Goal: Task Accomplishment & Management: Use online tool/utility

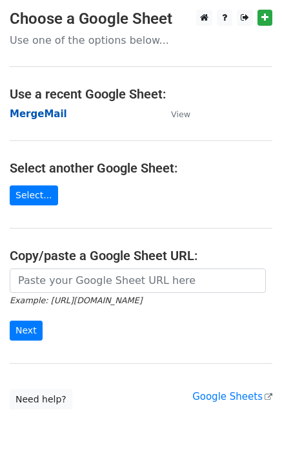
click at [48, 115] on strong "MergeMail" at bounding box center [38, 114] width 57 height 12
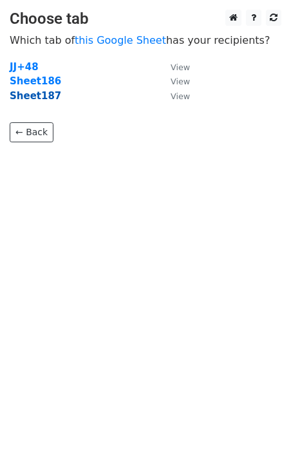
click at [38, 100] on strong "Sheet187" at bounding box center [36, 96] width 52 height 12
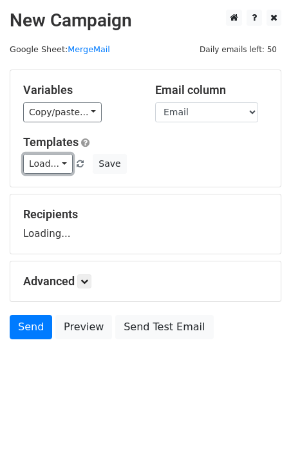
drag, startPoint x: 30, startPoint y: 167, endPoint x: 71, endPoint y: 187, distance: 45.8
click at [30, 167] on link "Load..." at bounding box center [48, 164] width 50 height 20
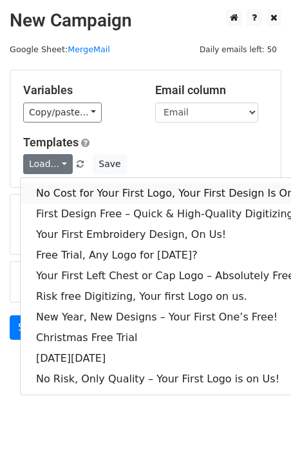
click at [72, 187] on link "No Cost for Your First Logo, Your First Design Is On Us!" at bounding box center [175, 193] width 309 height 21
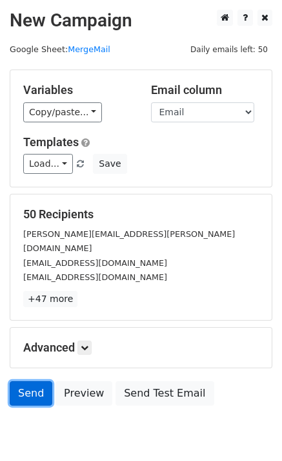
click at [38, 381] on link "Send" at bounding box center [31, 393] width 43 height 24
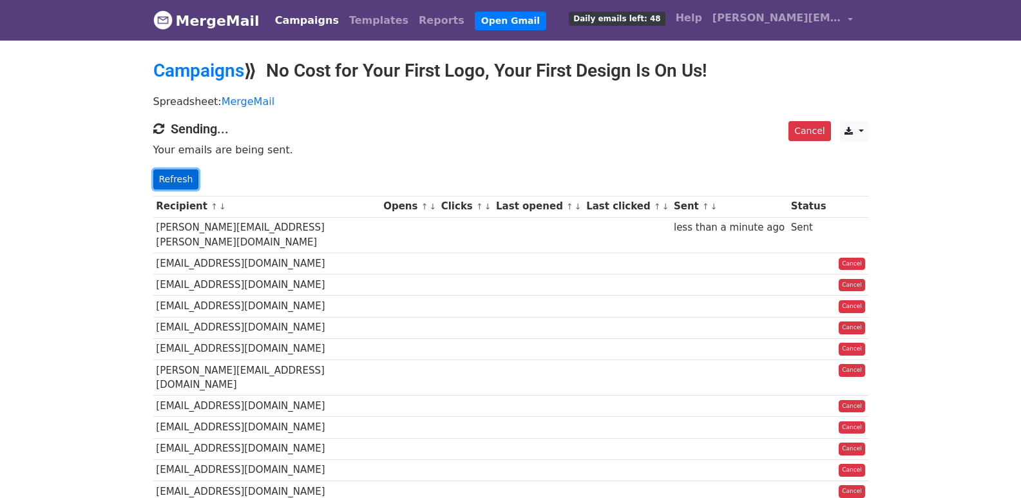
click at [163, 177] on link "Refresh" at bounding box center [176, 179] width 46 height 20
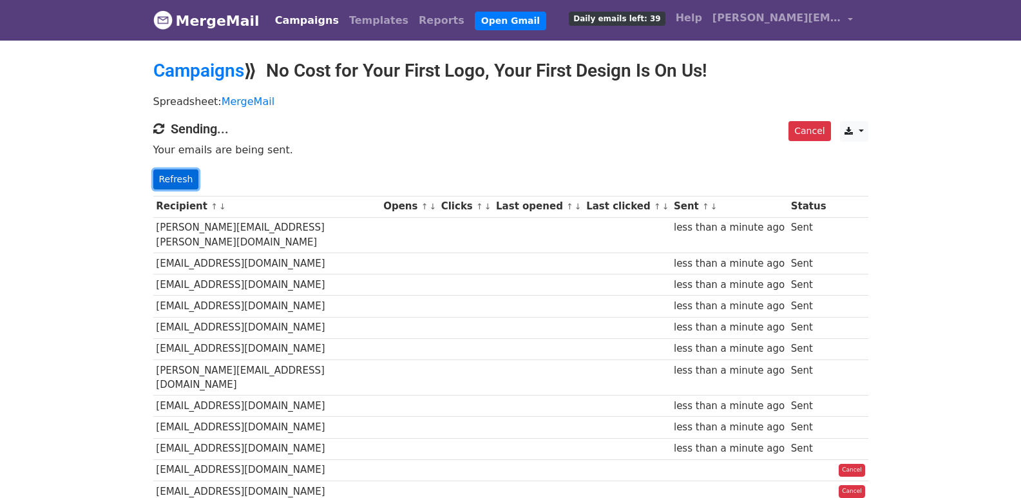
click at [186, 171] on link "Refresh" at bounding box center [176, 179] width 46 height 20
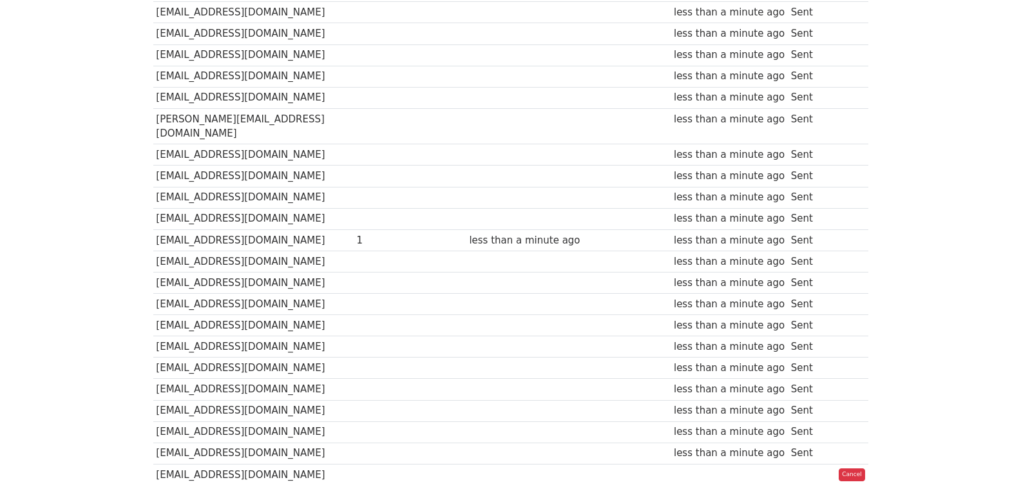
scroll to position [41, 0]
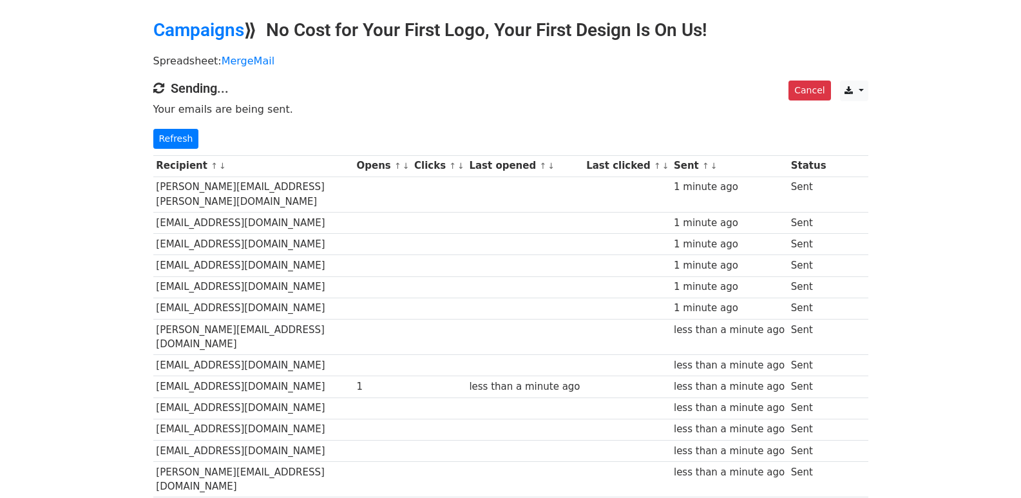
click at [181, 145] on link "Refresh" at bounding box center [176, 139] width 46 height 20
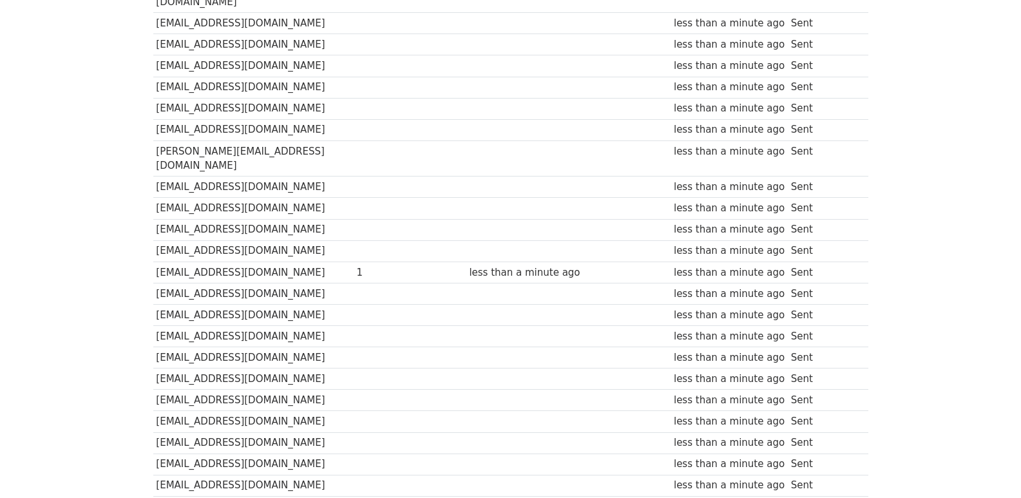
scroll to position [900, 0]
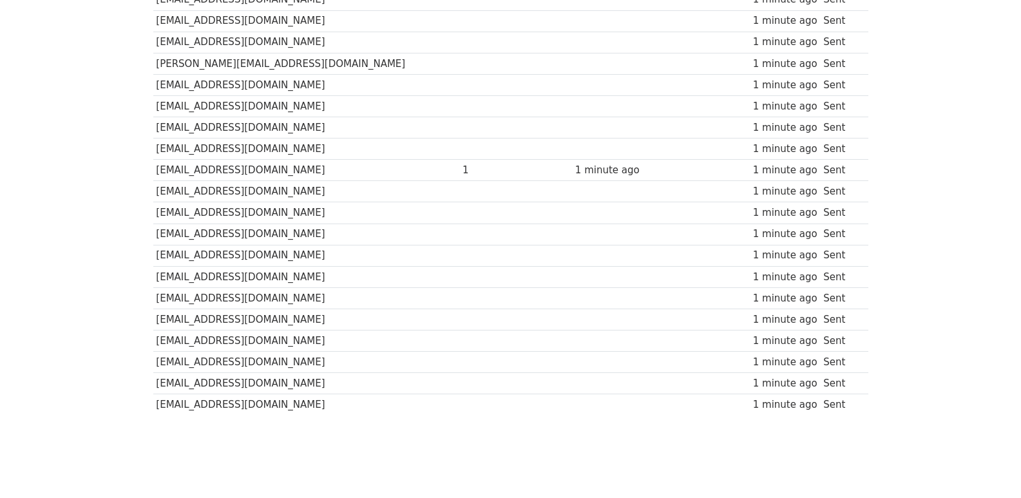
scroll to position [897, 0]
